Goal: Task Accomplishment & Management: Complete application form

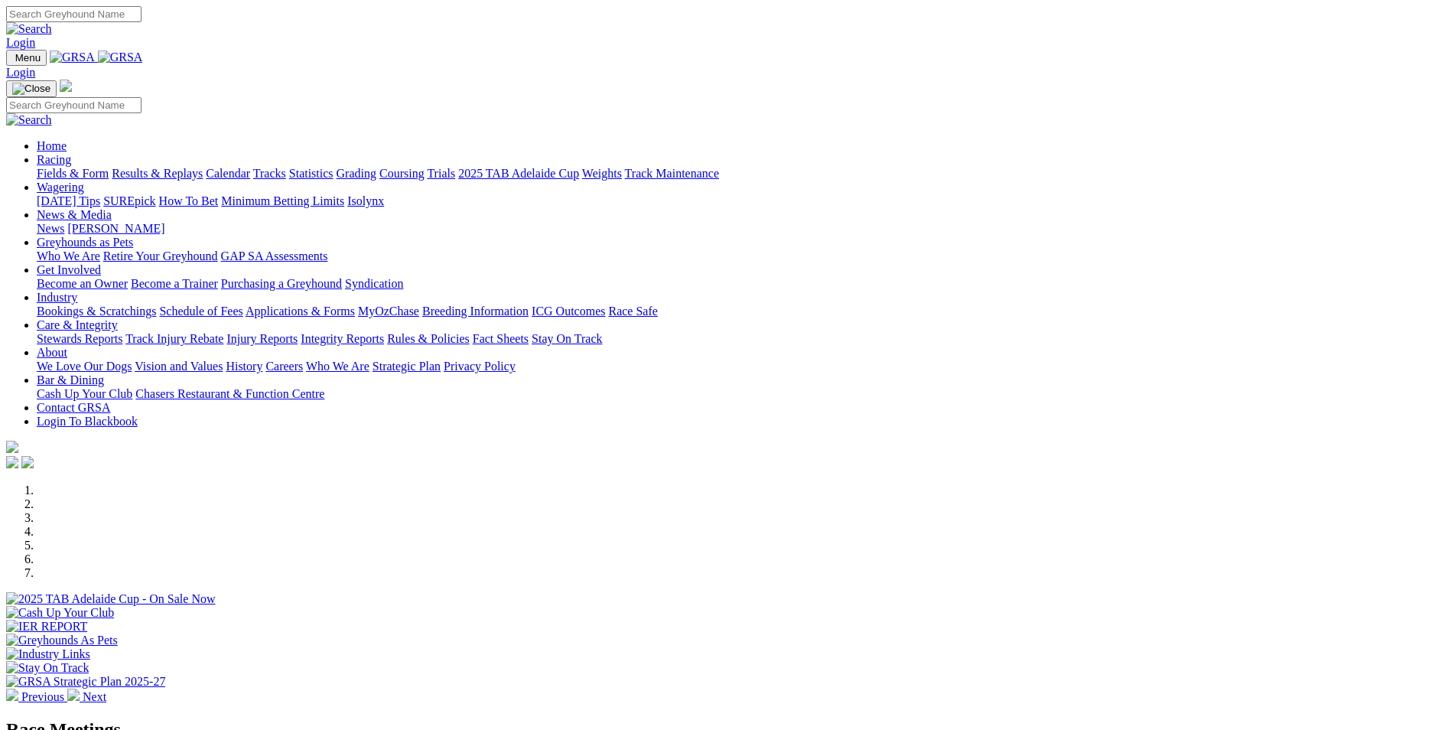
click at [156, 305] on link "Bookings & Scratchings" at bounding box center [96, 311] width 119 height 13
